Goal: Task Accomplishment & Management: Complete application form

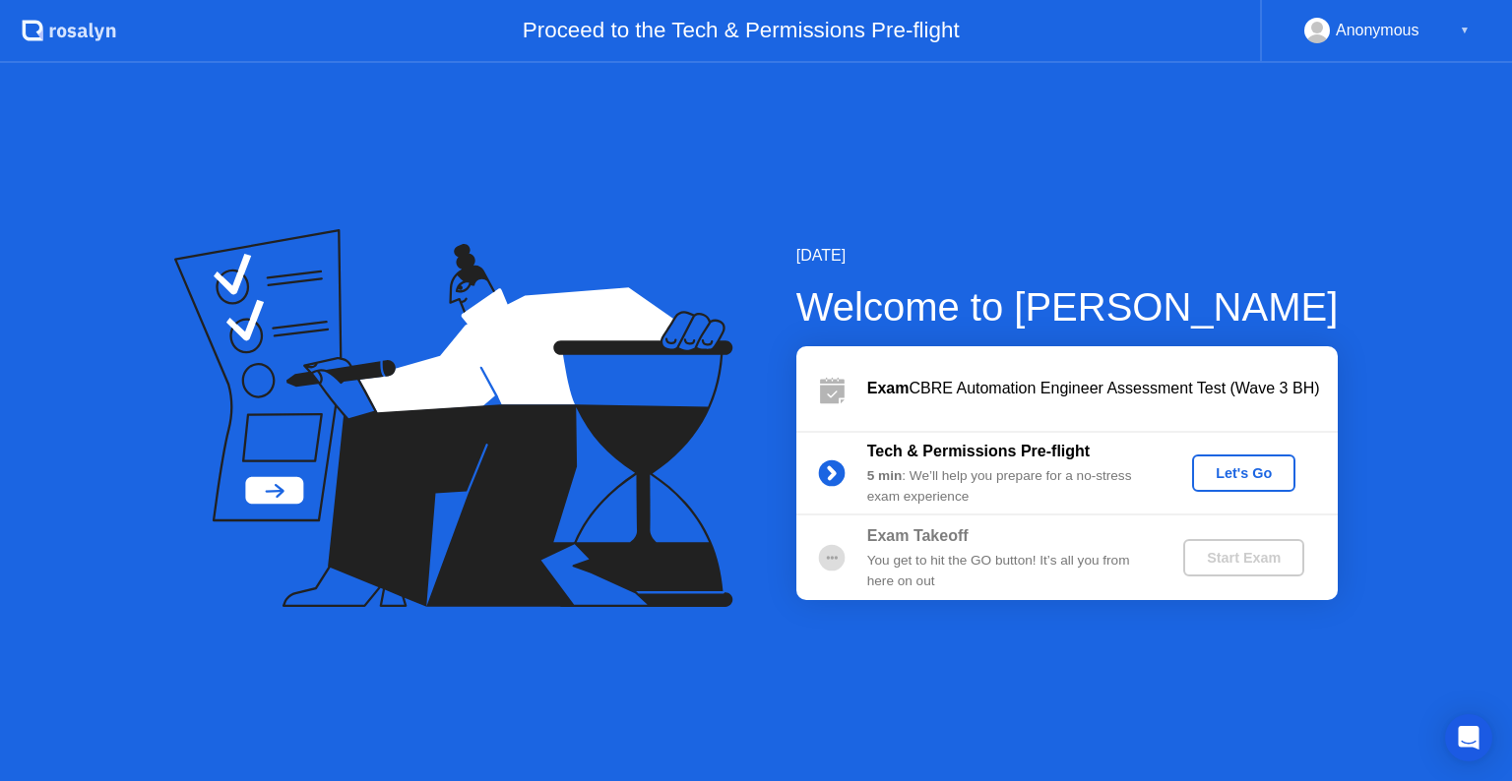
click at [1230, 468] on div "Let's Go" at bounding box center [1244, 474] width 88 height 16
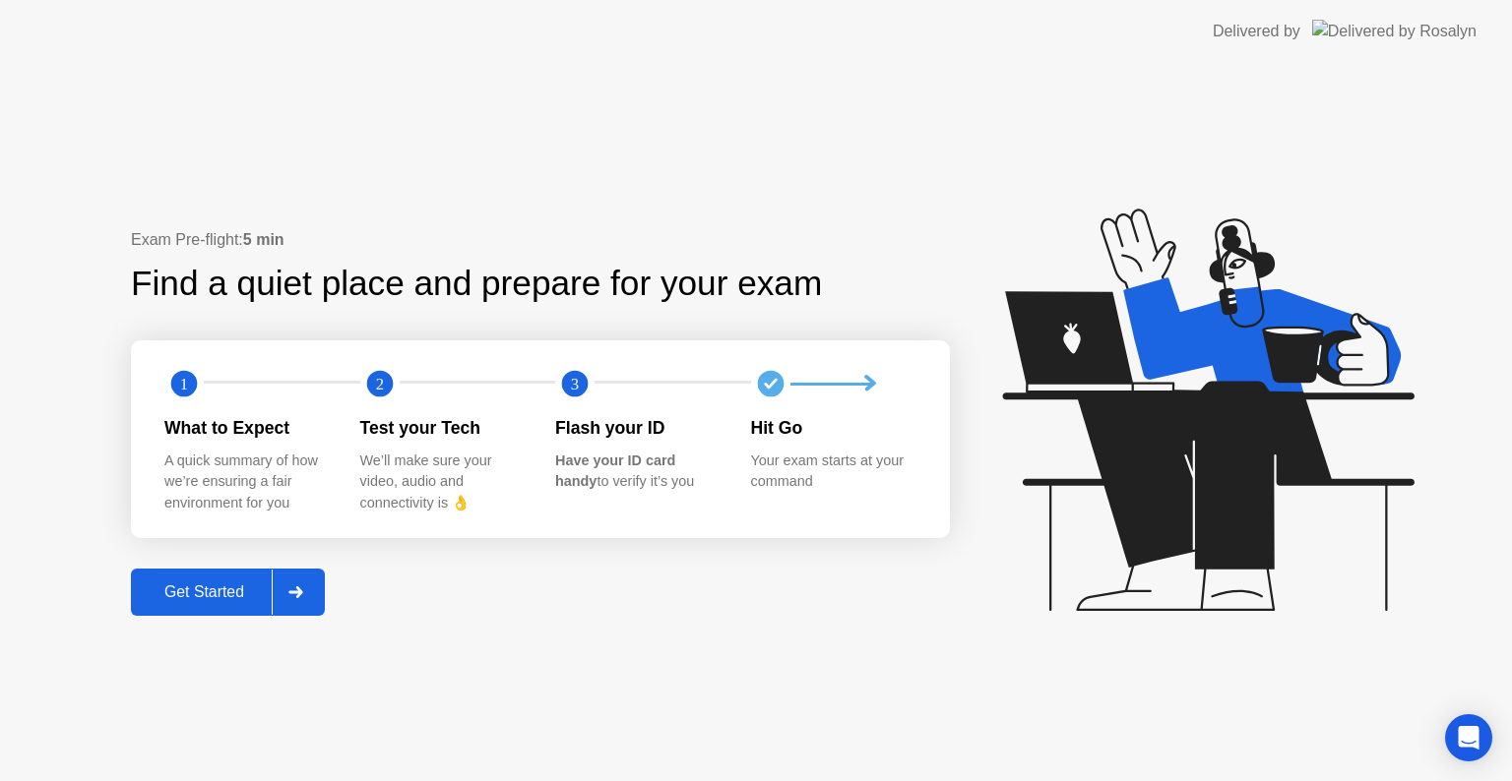
click at [180, 597] on div "Get Started" at bounding box center [204, 593] width 135 height 18
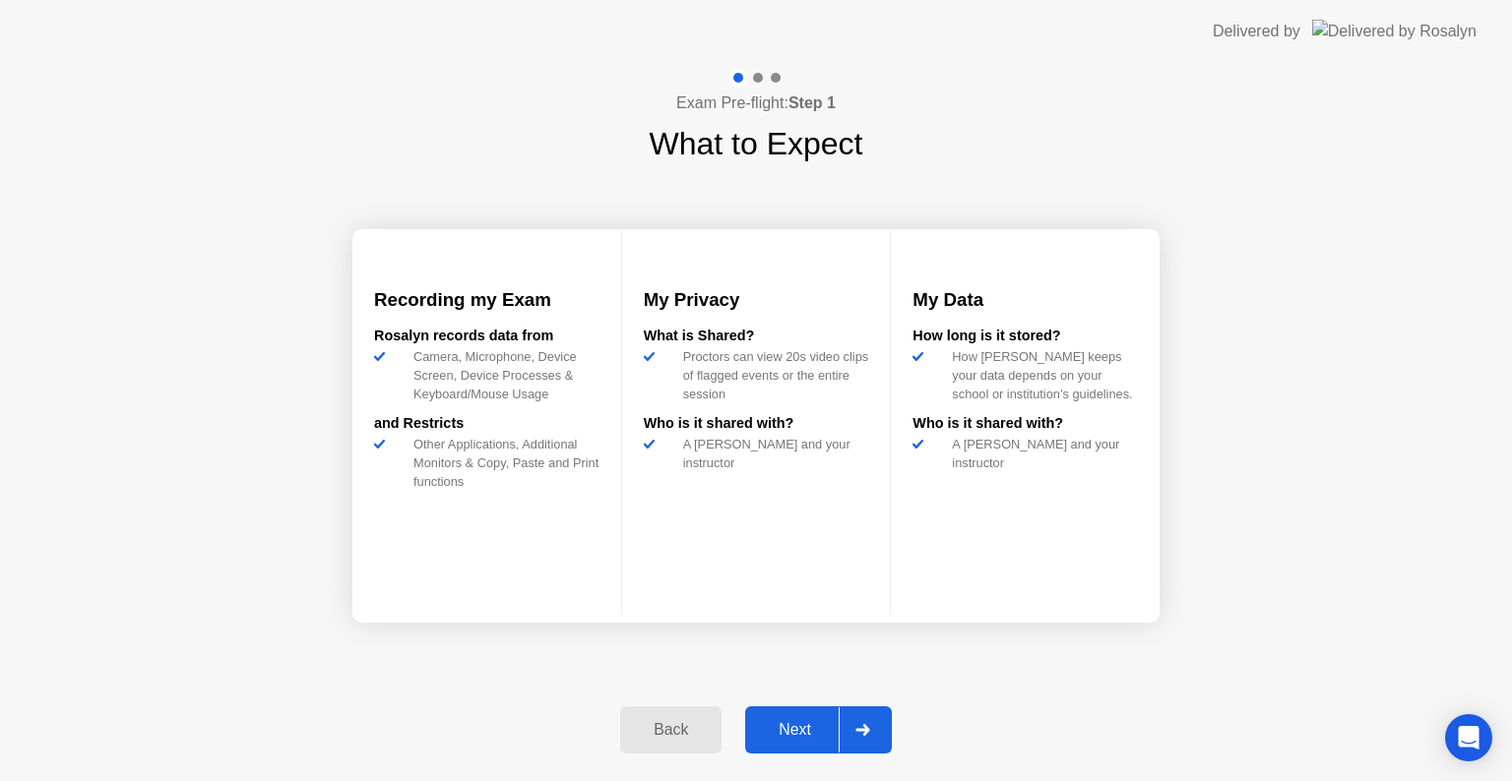
click at [777, 721] on div "Next" at bounding box center [795, 730] width 88 height 18
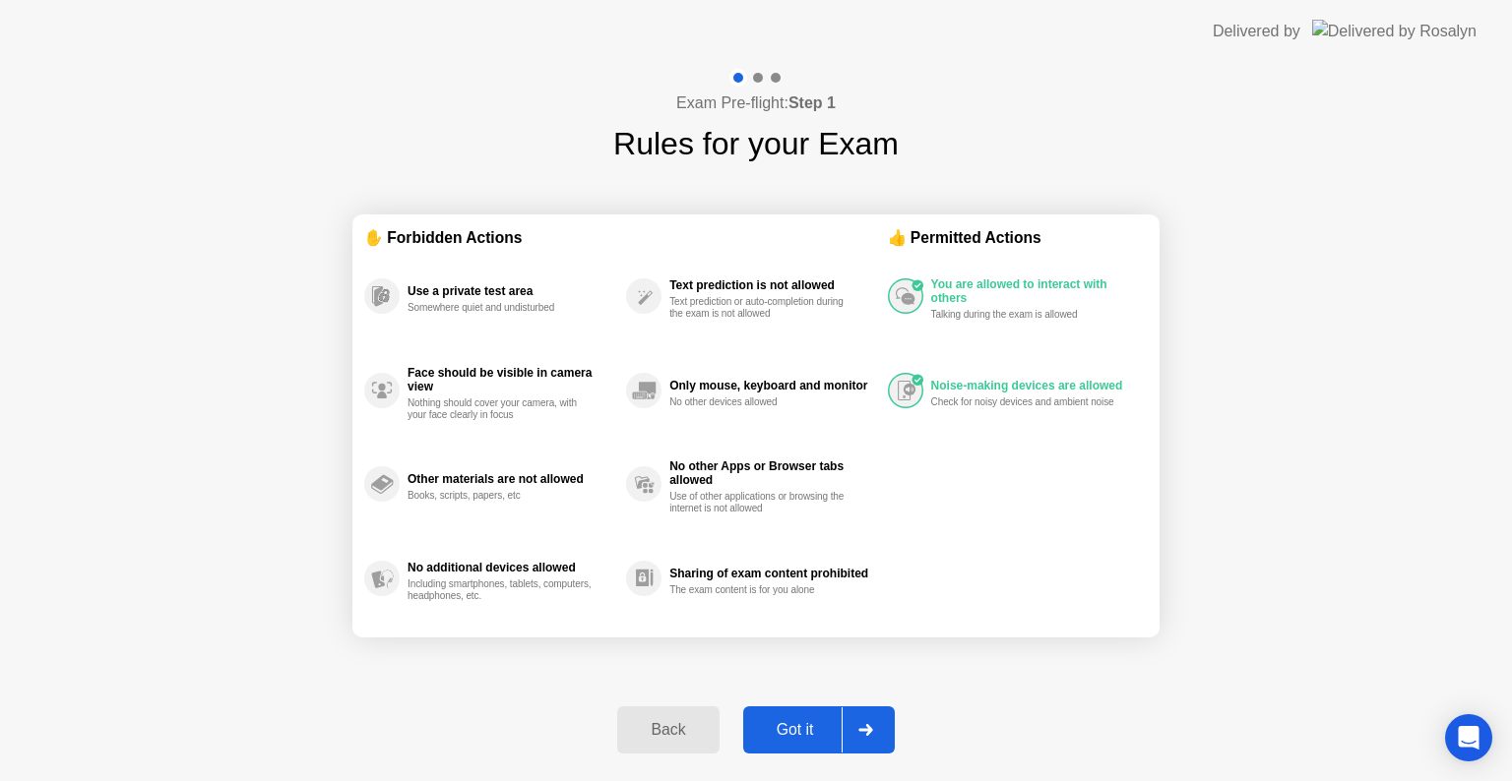
click at [789, 721] on div "Got it" at bounding box center [795, 730] width 93 height 18
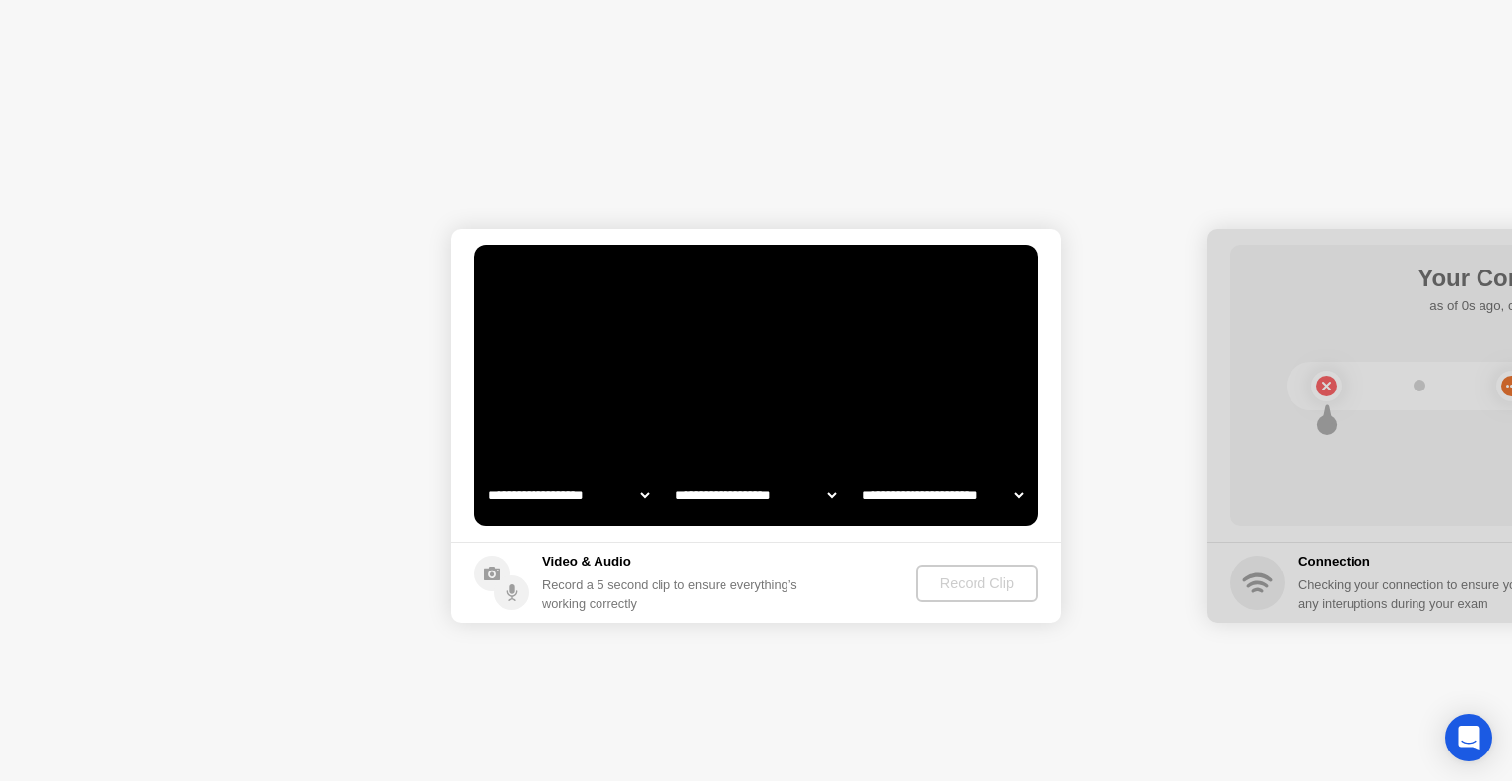
select select "**********"
select select "*******"
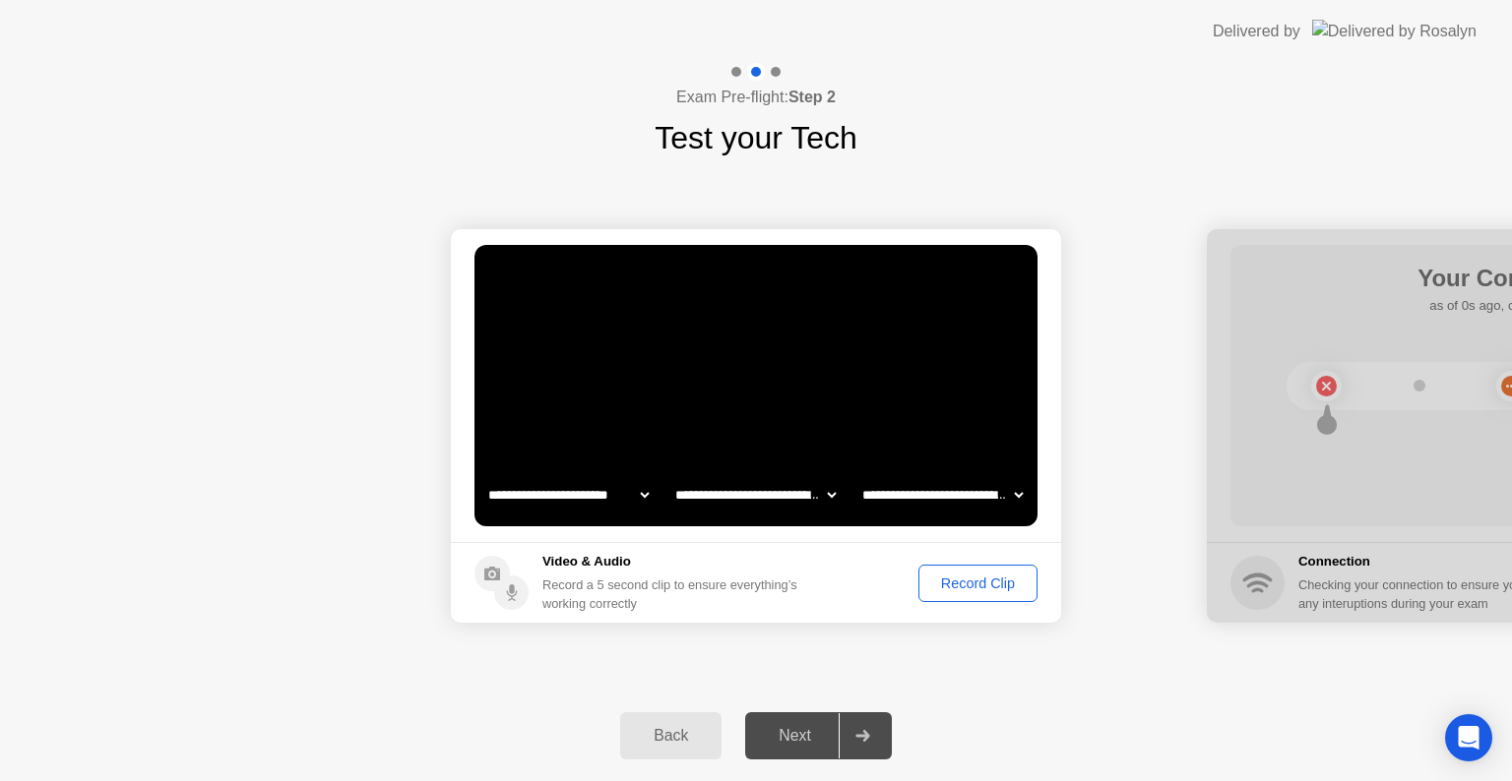
click at [992, 586] on div "Record Clip" at bounding box center [977, 584] width 105 height 16
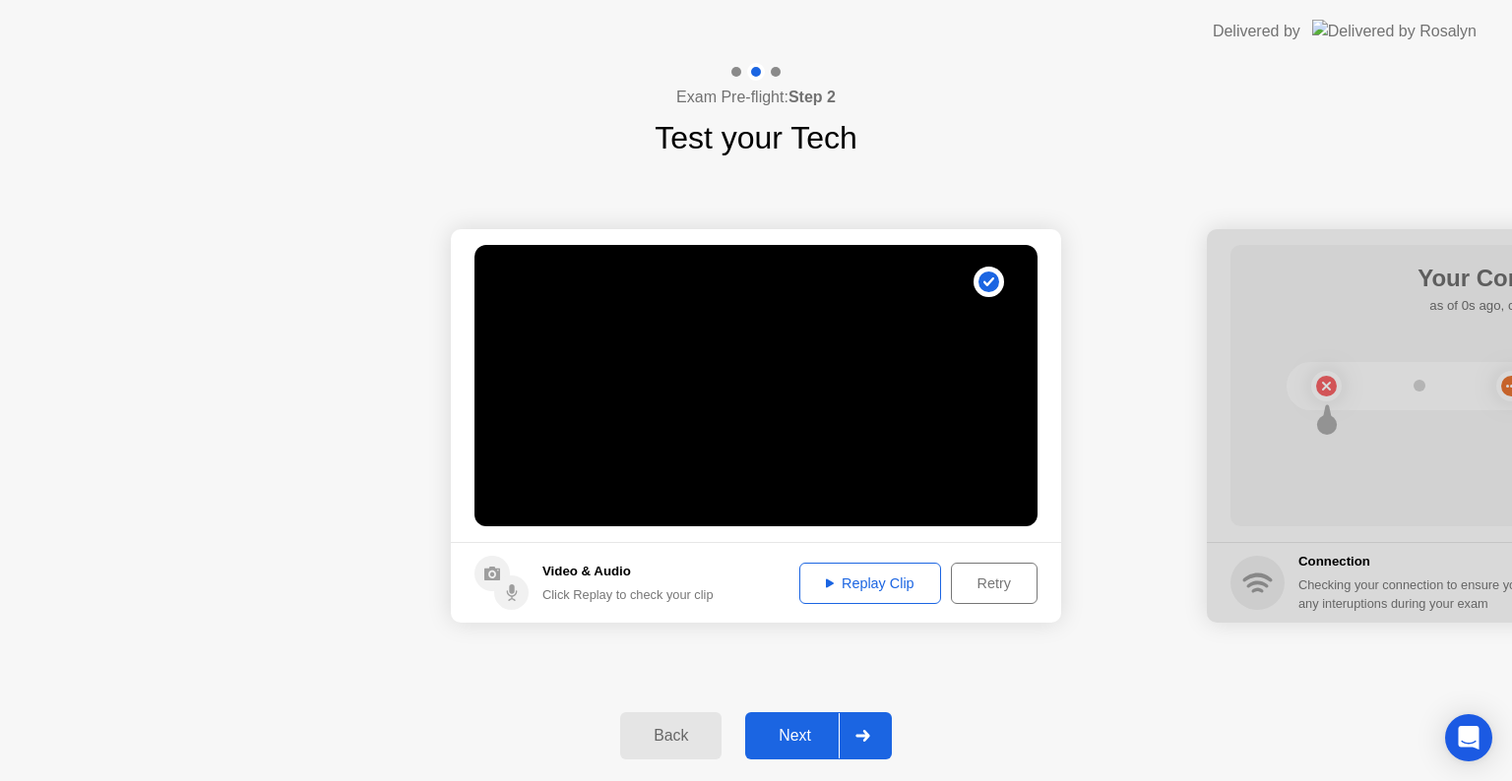
click at [800, 731] on div "Next" at bounding box center [795, 736] width 88 height 18
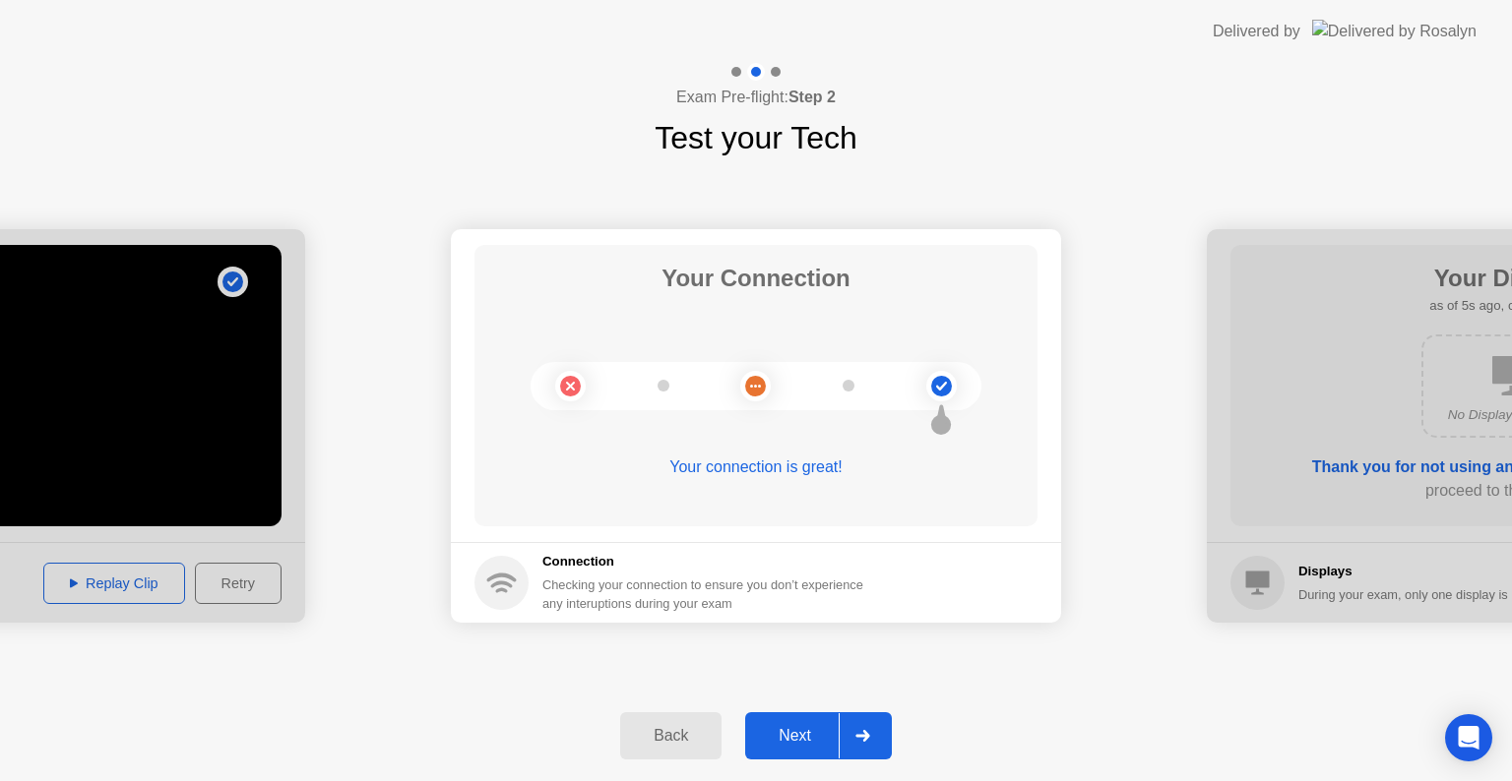
click at [800, 728] on div "Next" at bounding box center [795, 736] width 88 height 18
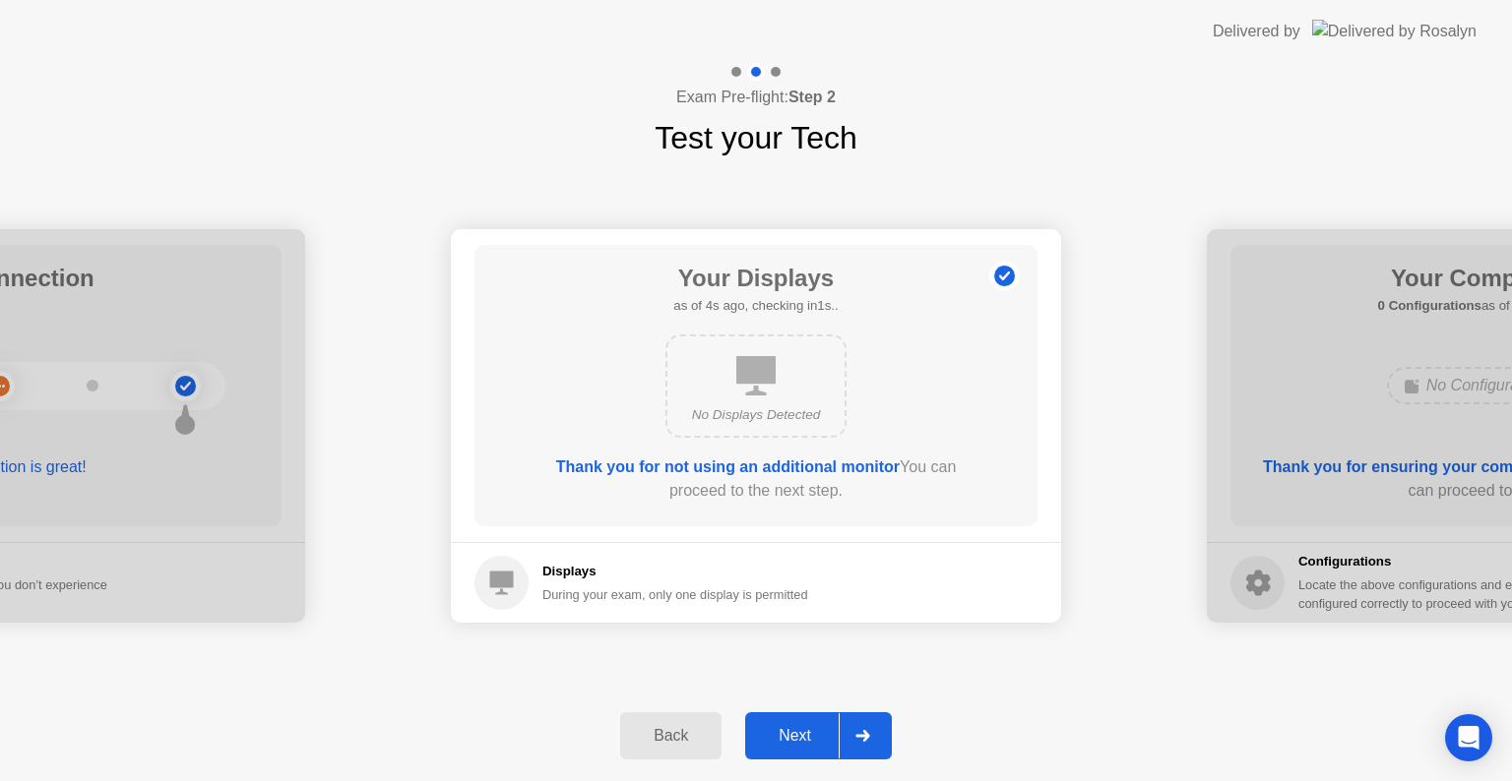
click at [800, 728] on div "Next" at bounding box center [795, 736] width 88 height 18
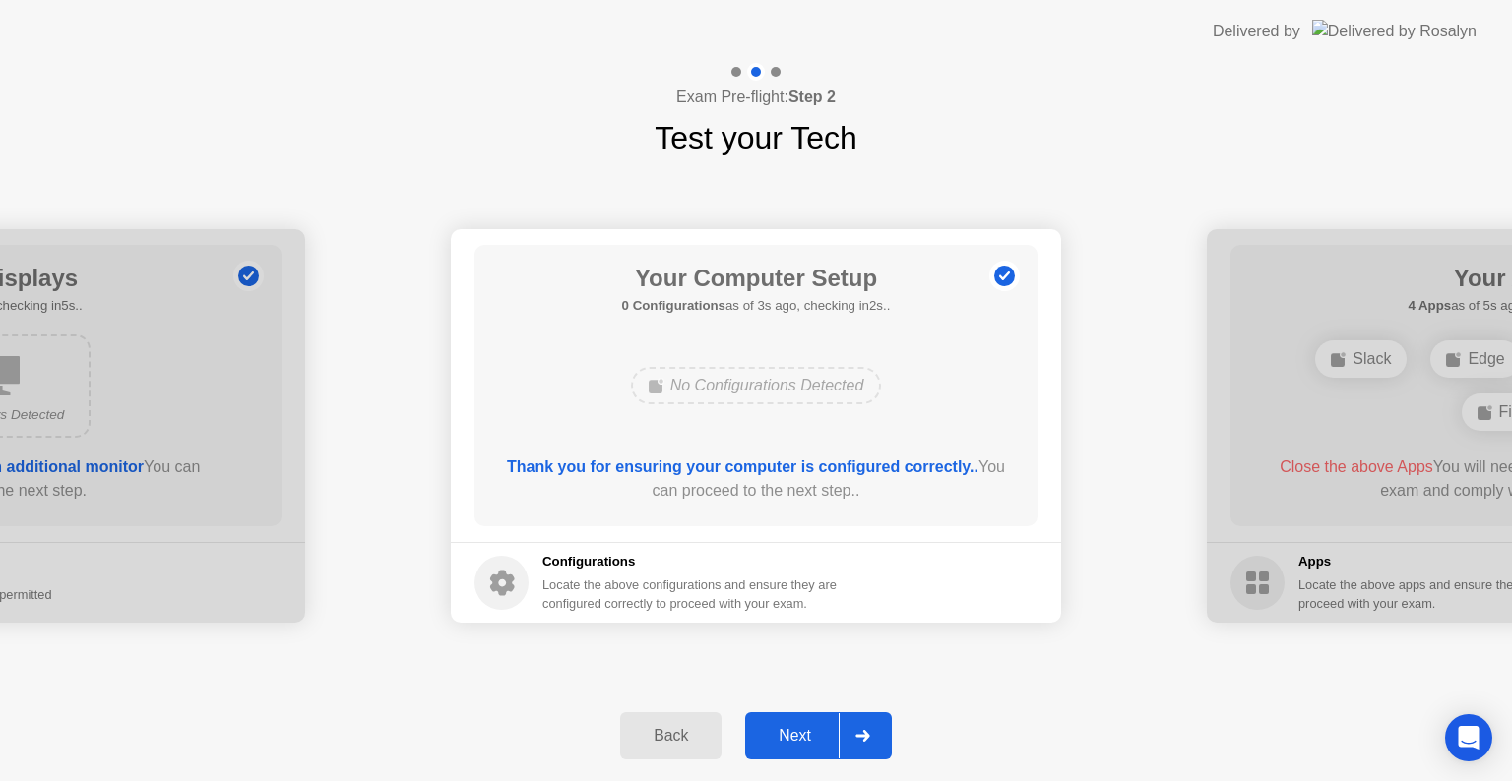
click at [800, 728] on div "Next" at bounding box center [795, 736] width 88 height 18
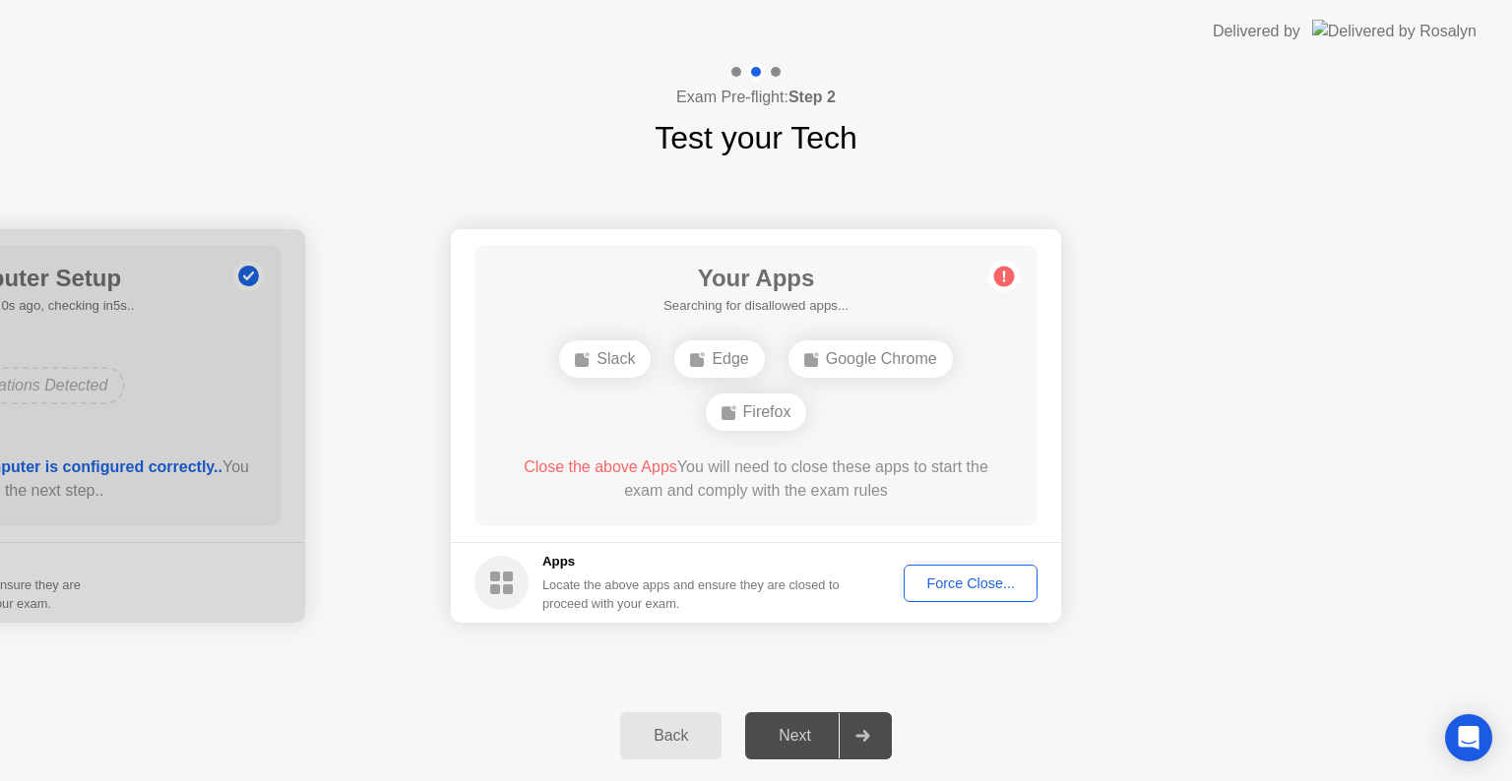
click at [968, 583] on div "Force Close..." at bounding box center [970, 584] width 120 height 16
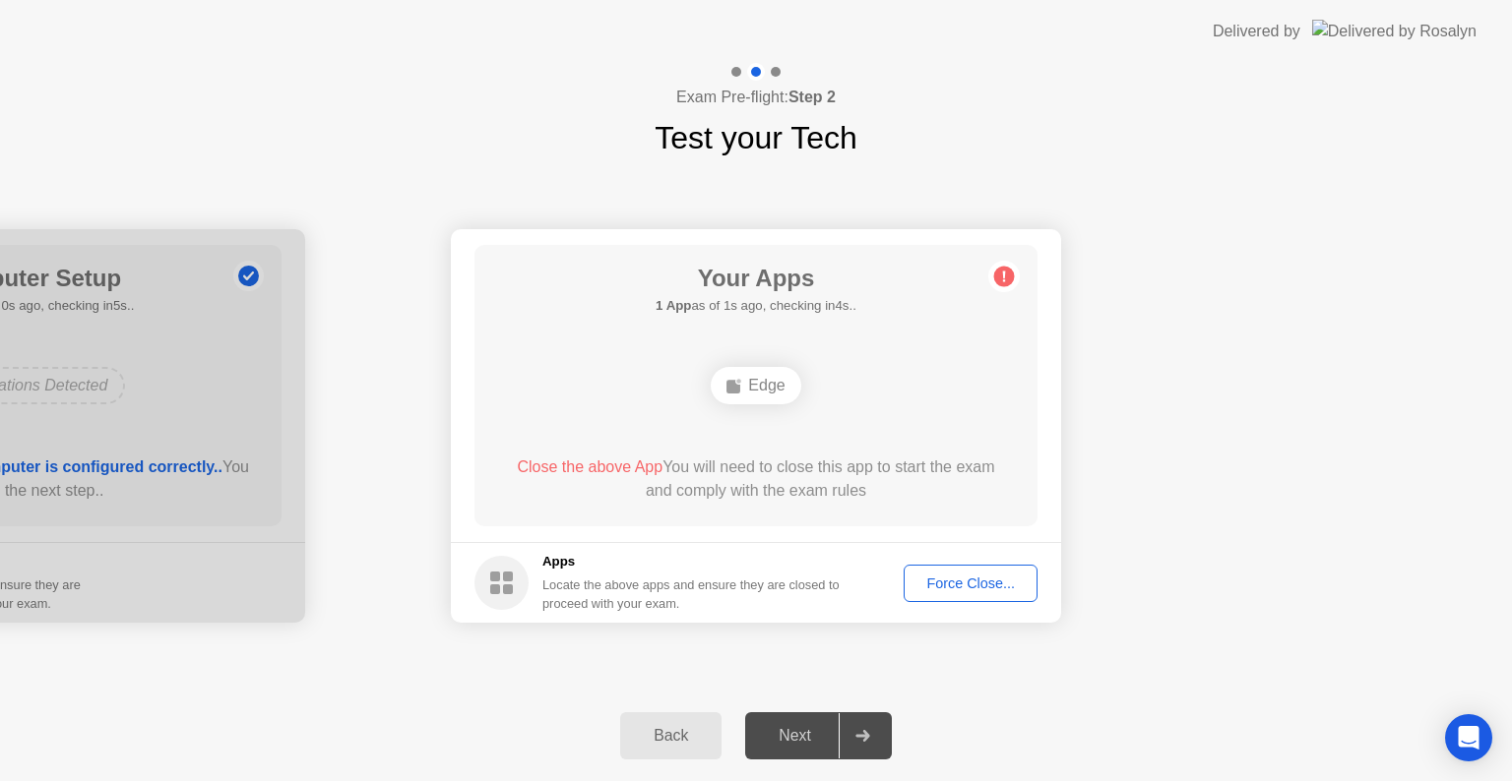
click at [958, 588] on div "Force Close..." at bounding box center [970, 584] width 120 height 16
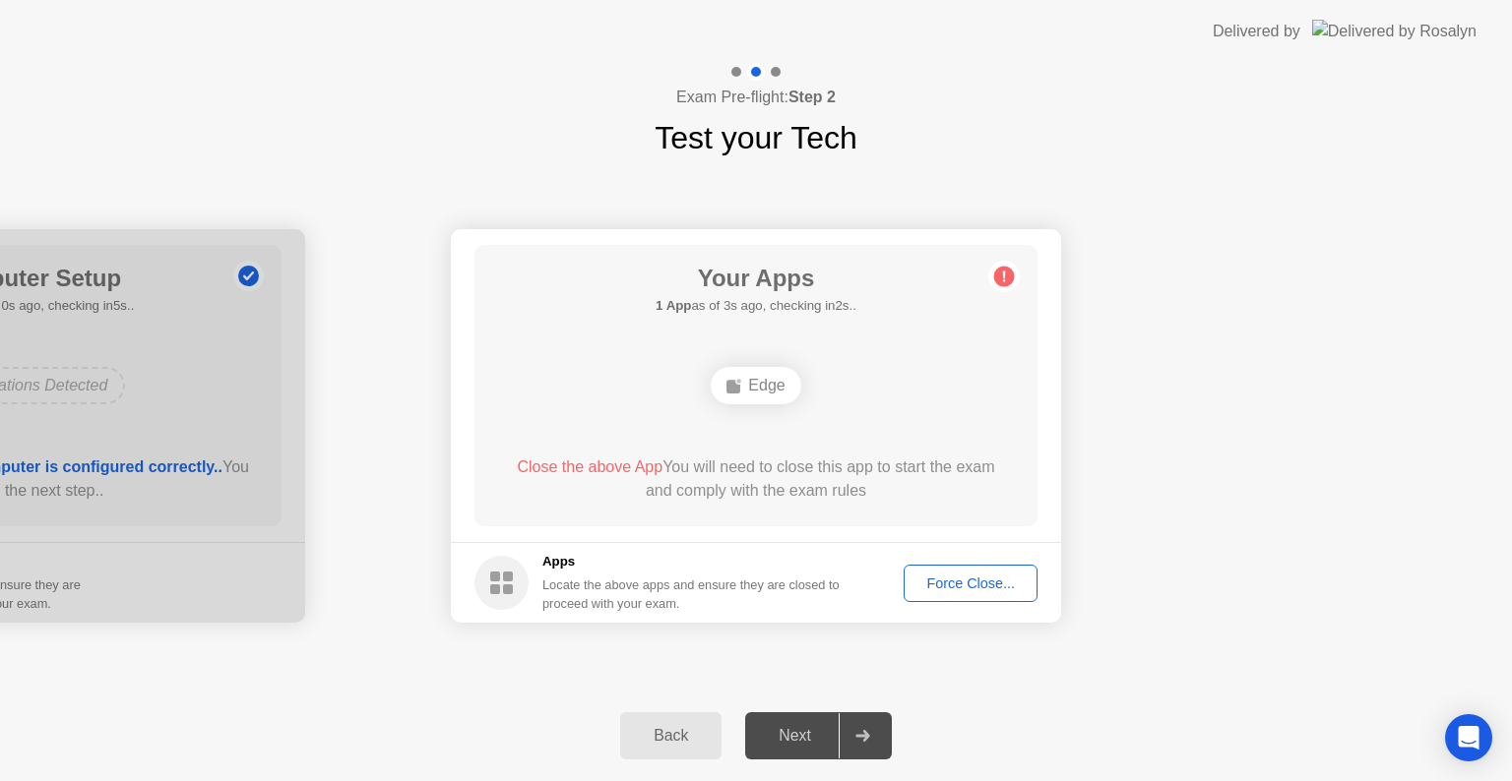
click at [746, 378] on div "Edge" at bounding box center [756, 385] width 90 height 37
click at [746, 383] on div "Edge" at bounding box center [756, 385] width 90 height 37
click at [1002, 584] on div "Force Close..." at bounding box center [970, 584] width 120 height 16
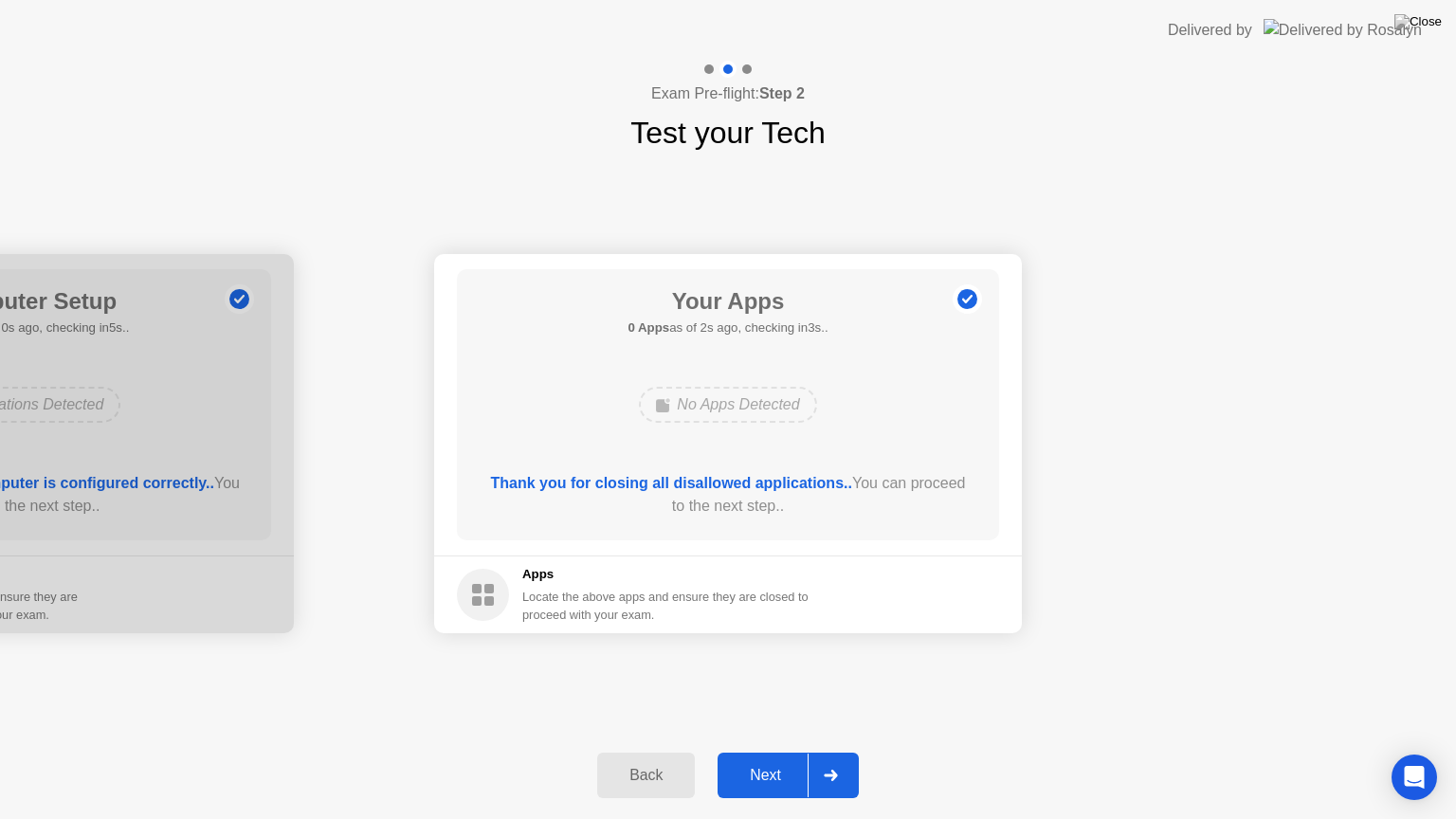
click at [769, 752] on div "Next" at bounding box center [766, 776] width 85 height 17
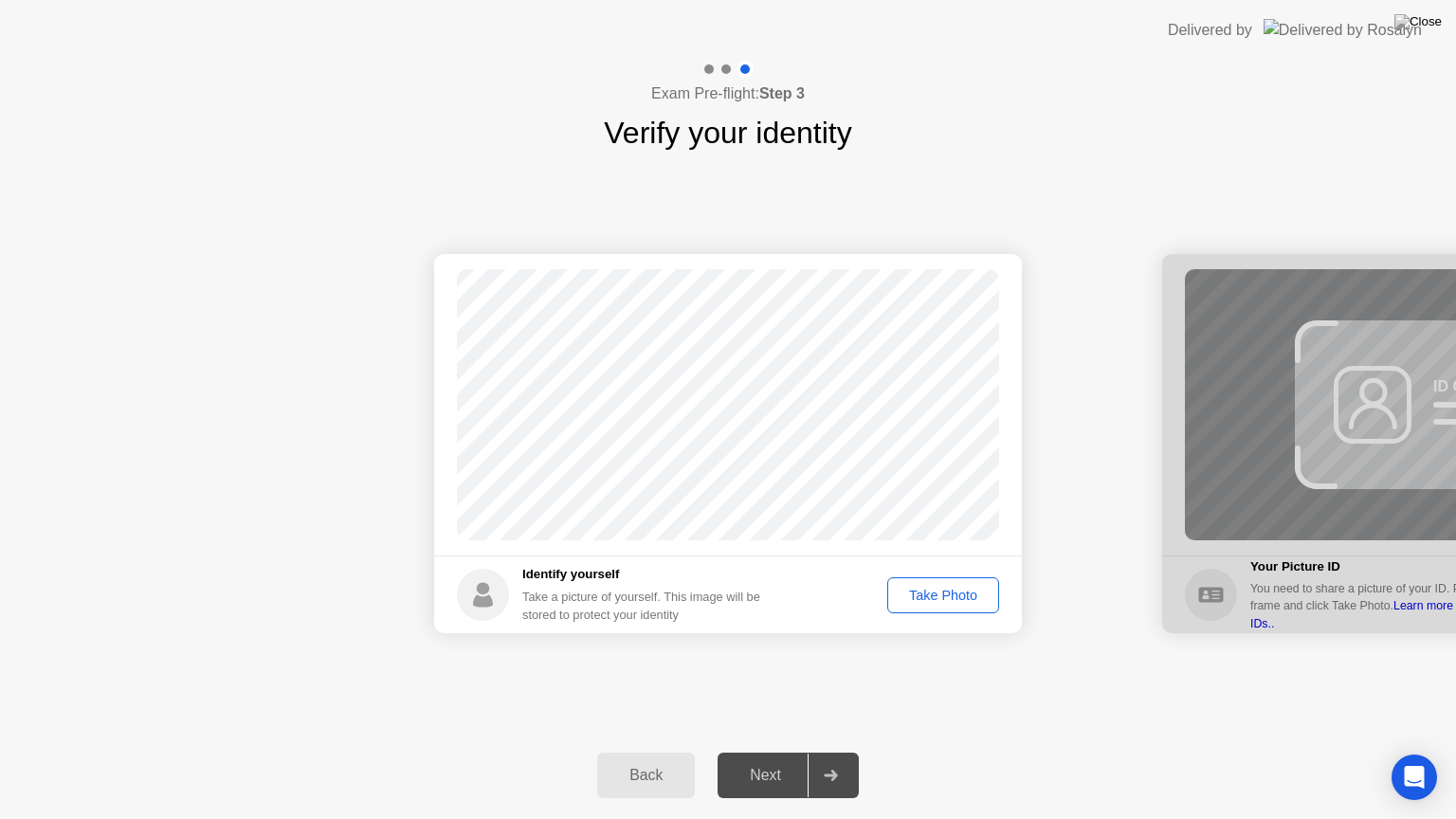
click at [898, 595] on div "Take Photo" at bounding box center [943, 595] width 98 height 15
click at [776, 752] on div "Next" at bounding box center [766, 776] width 85 height 17
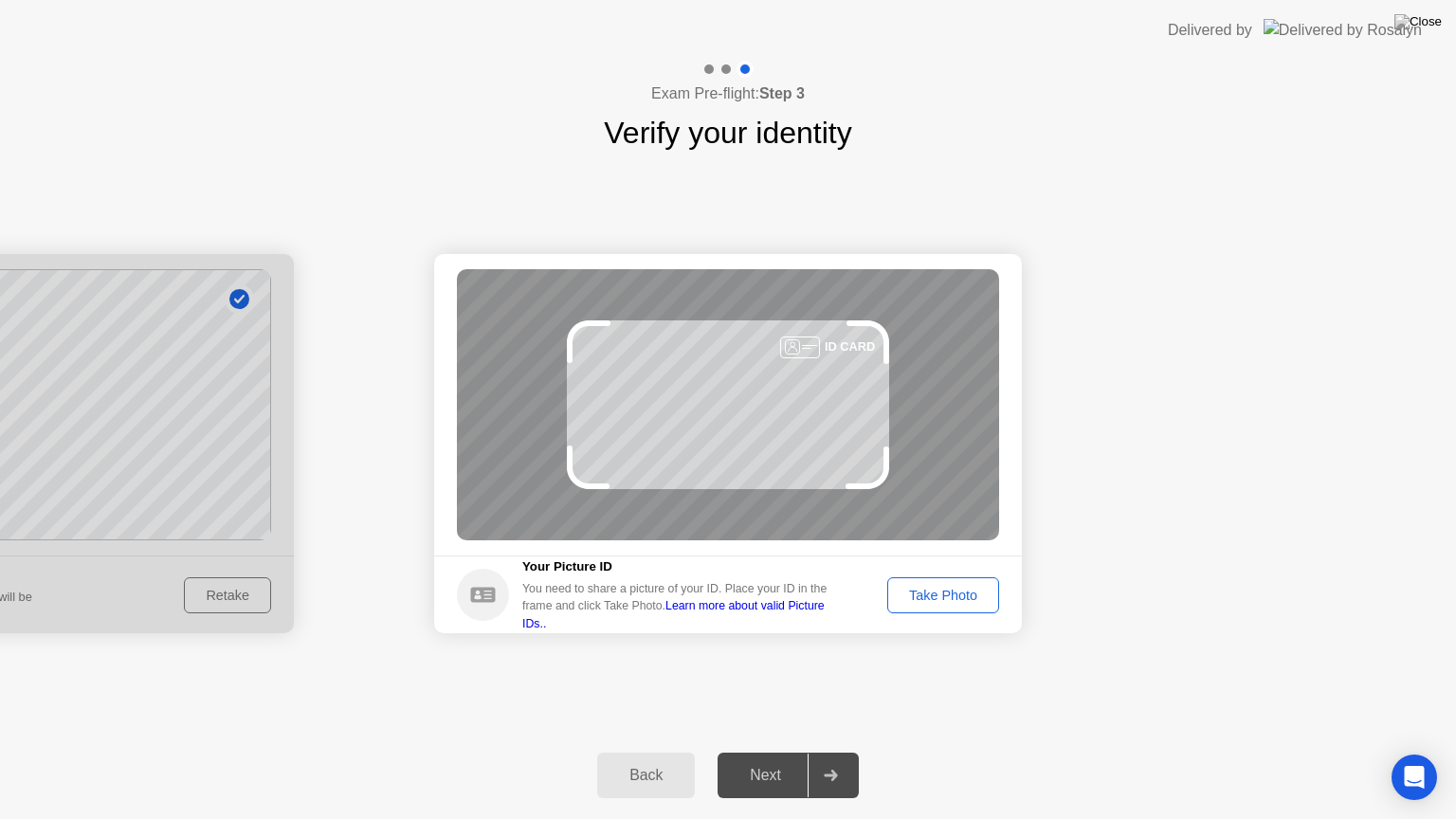
click at [923, 601] on div "Take Photo" at bounding box center [943, 595] width 98 height 15
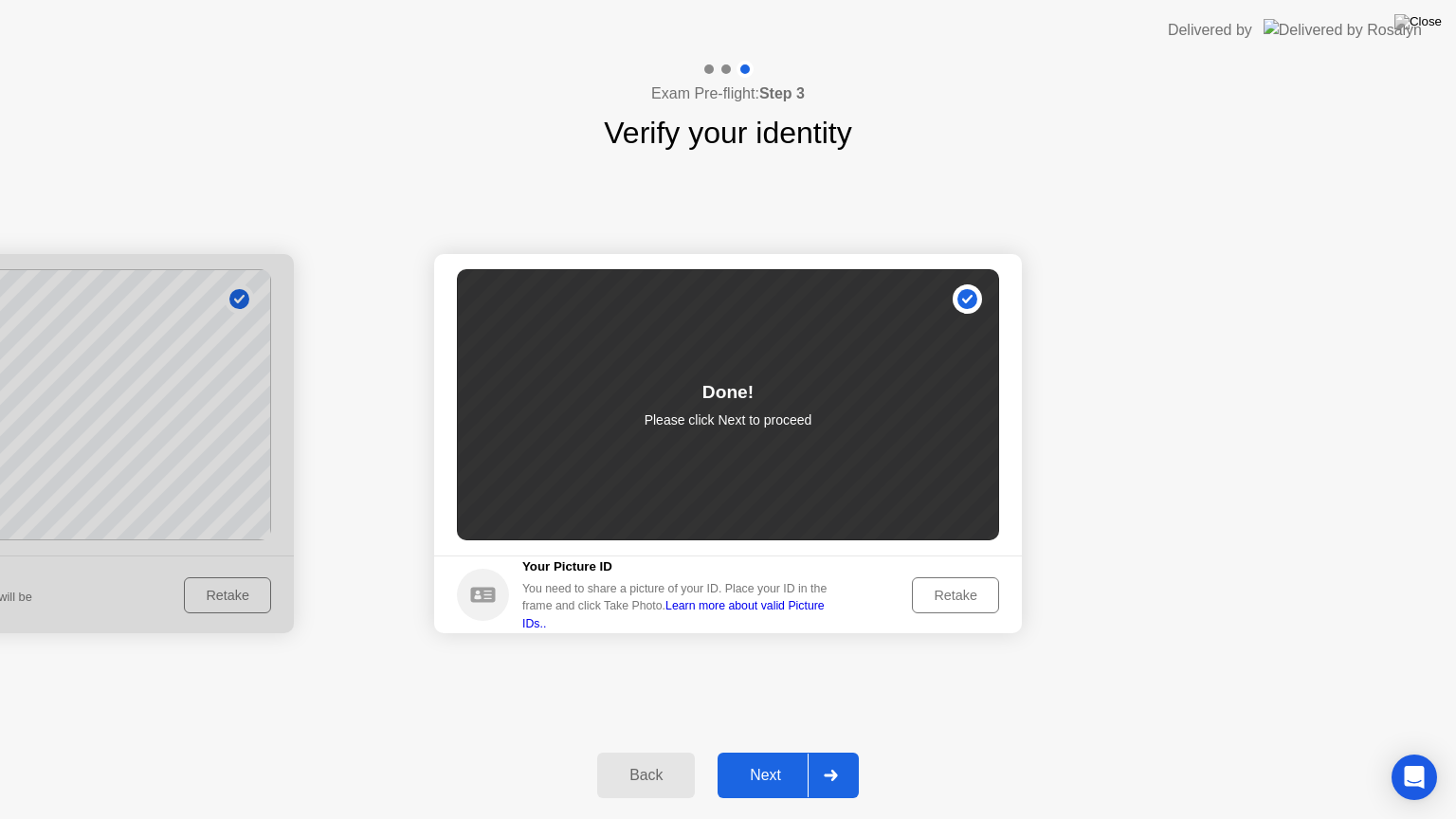
click at [762, 752] on div "Next" at bounding box center [766, 776] width 85 height 17
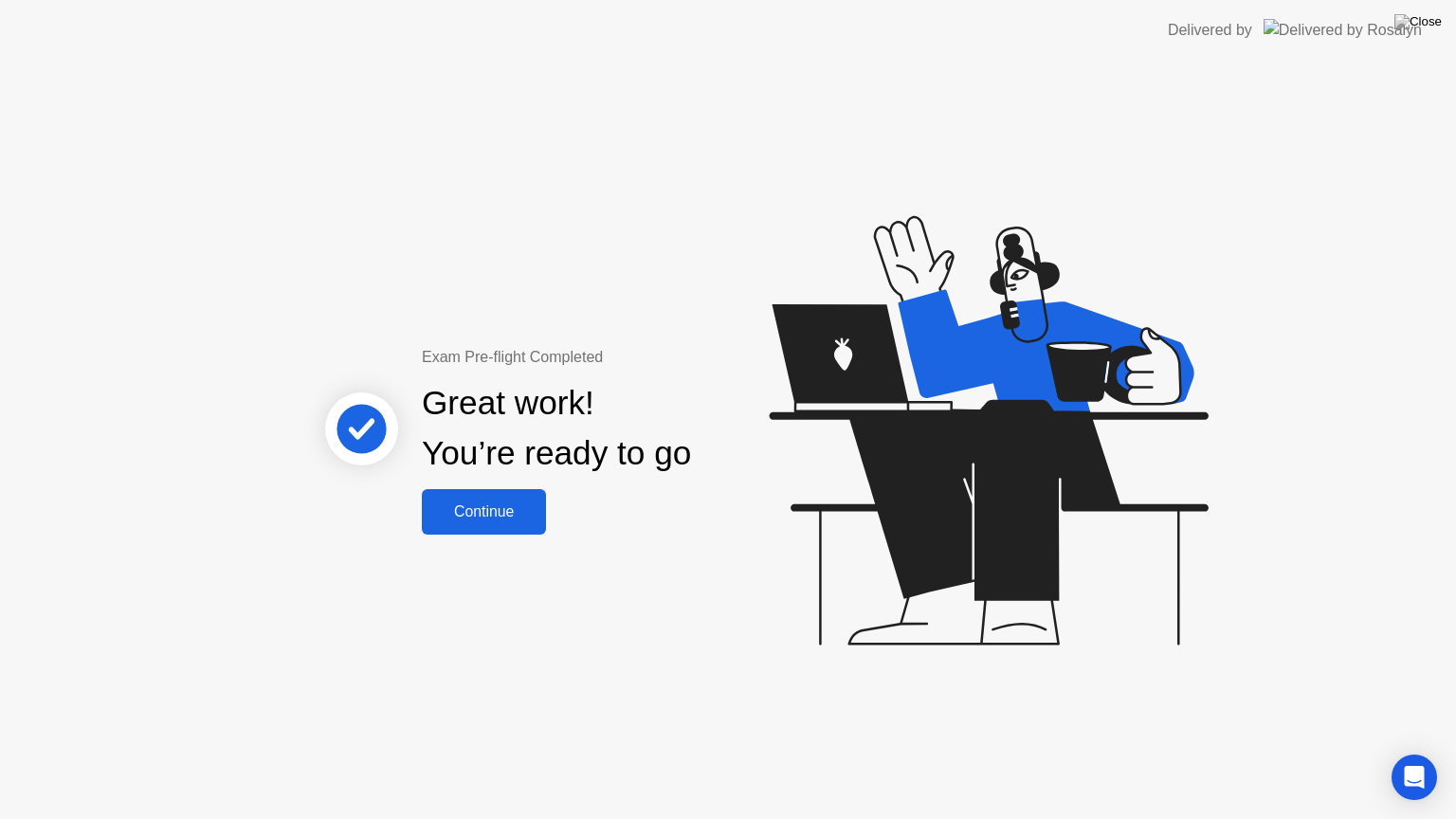
click at [489, 513] on div "Continue" at bounding box center [483, 513] width 113 height 17
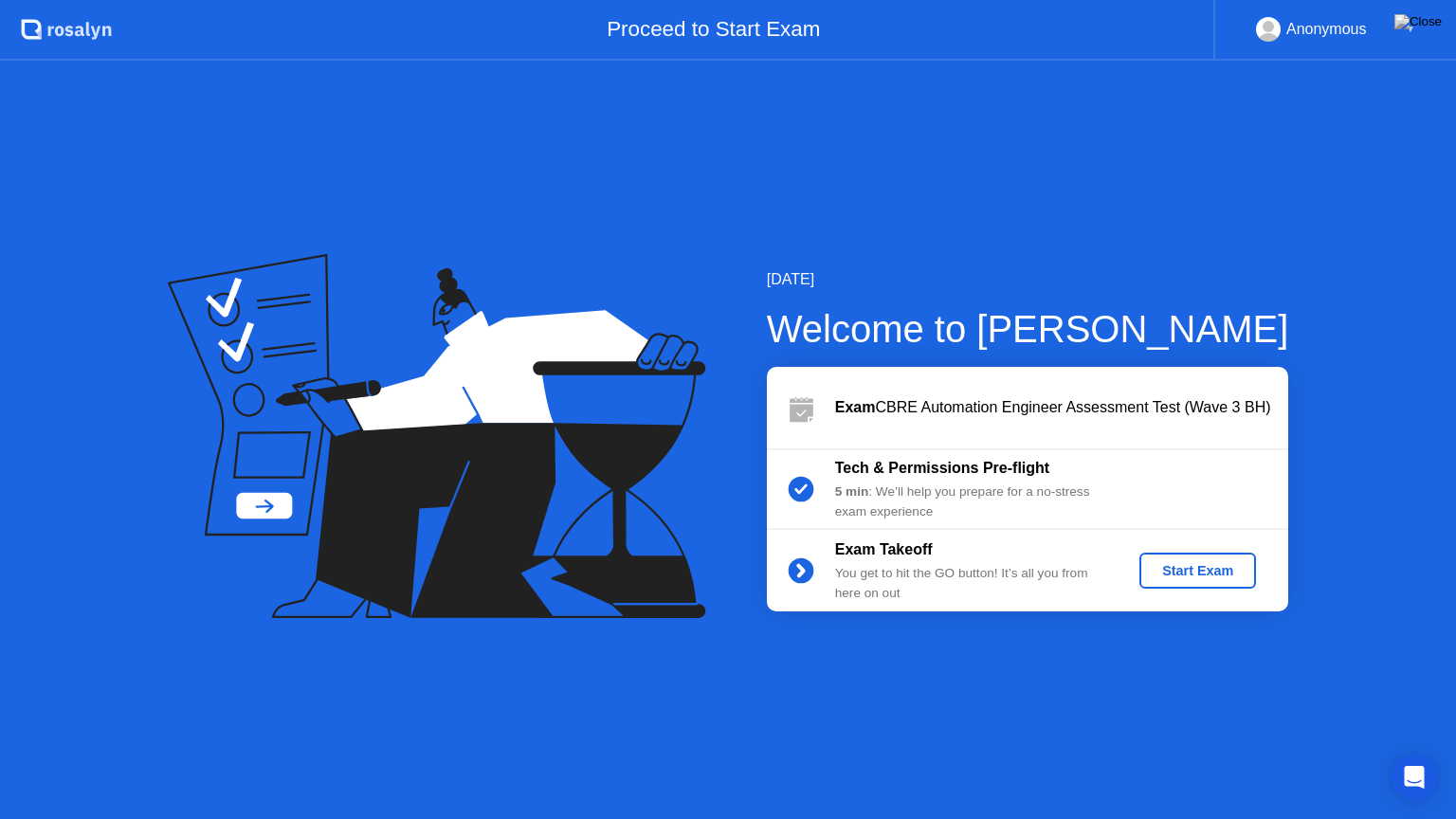
click at [1241, 569] on div "Start Exam" at bounding box center [1197, 571] width 101 height 15
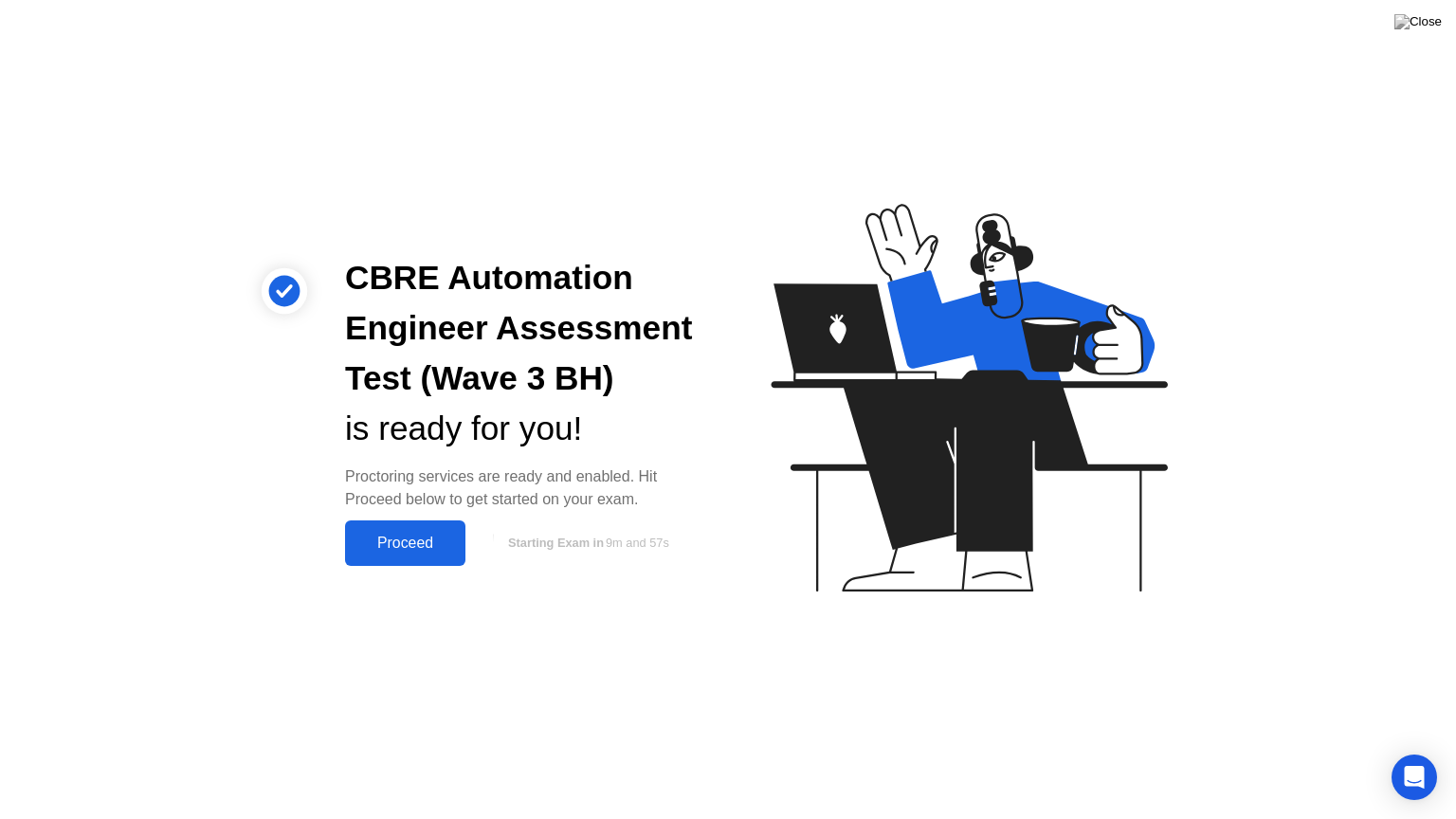
click at [409, 540] on div "Proceed" at bounding box center [404, 543] width 109 height 17
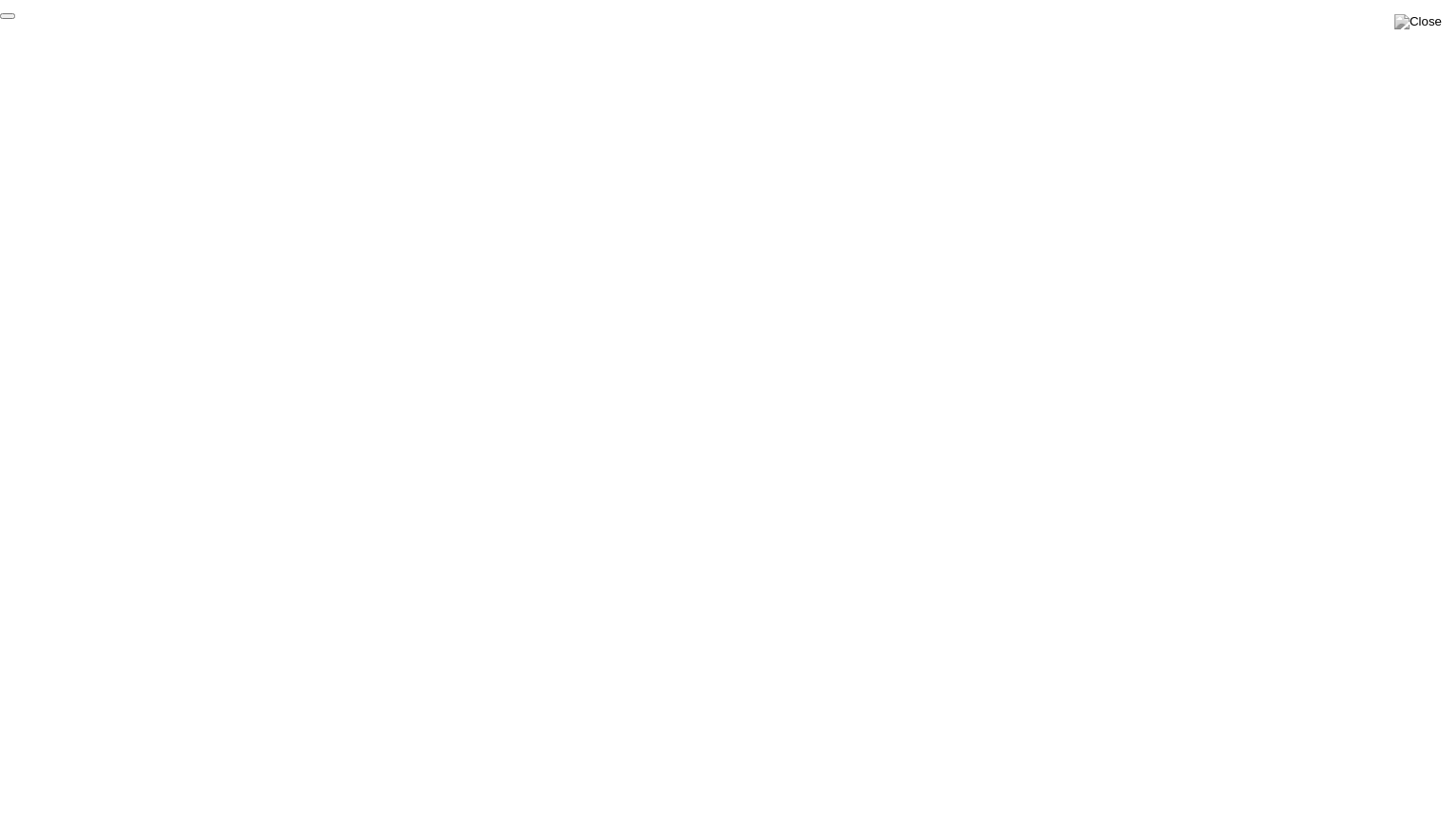
click div "End Proctoring Session"
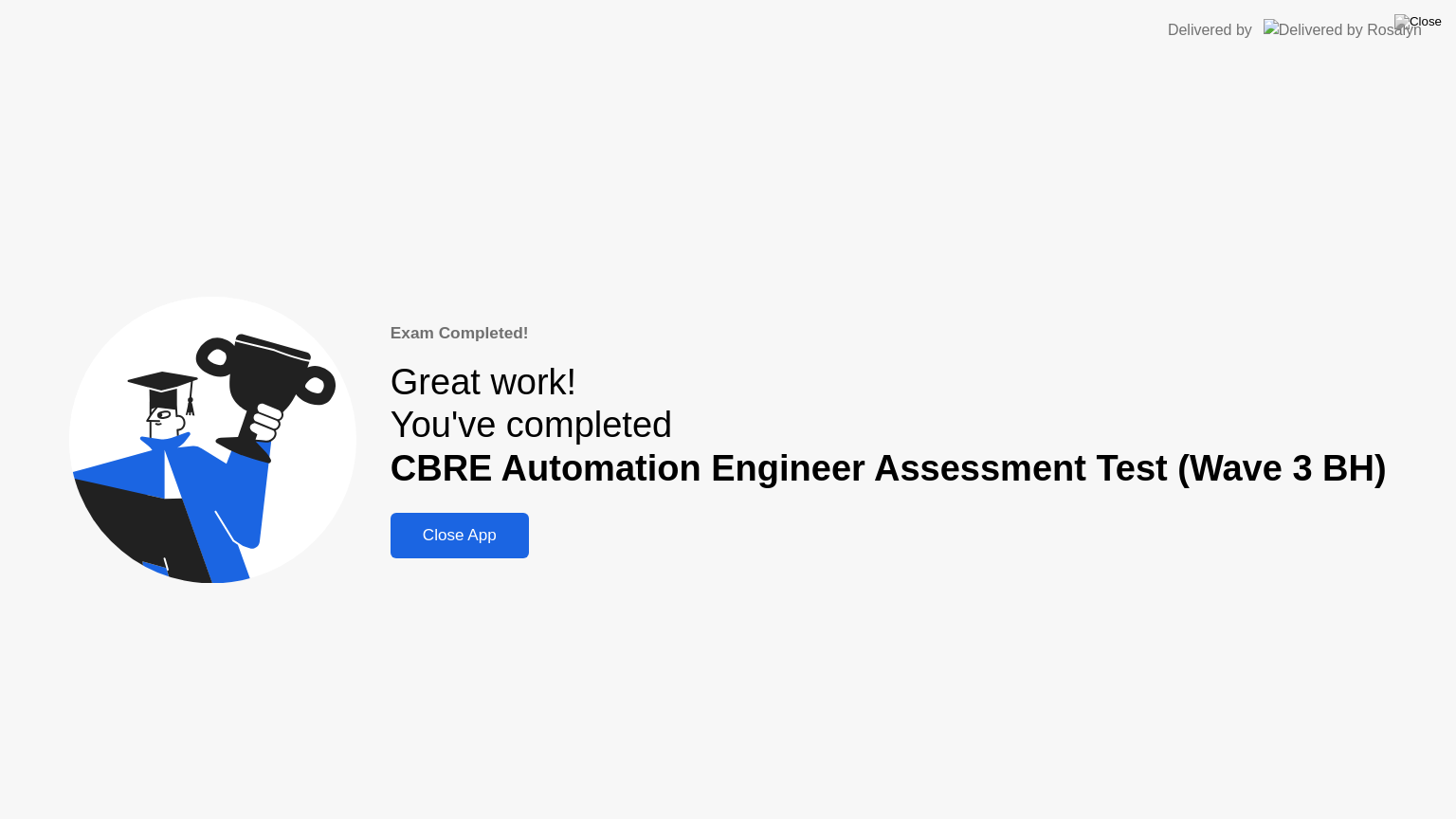
click at [518, 532] on div "Close App" at bounding box center [459, 536] width 127 height 19
